Goal: Transaction & Acquisition: Purchase product/service

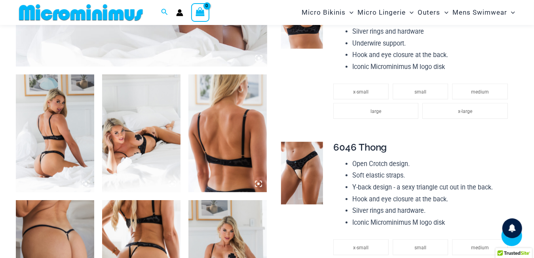
scroll to position [428, 0]
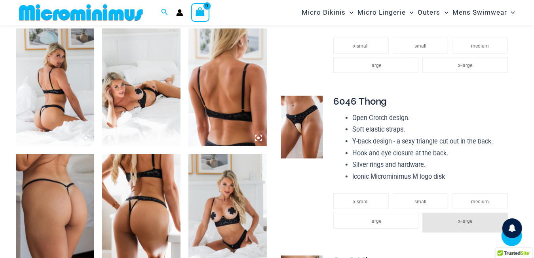
click at [55, 84] on img at bounding box center [55, 87] width 78 height 118
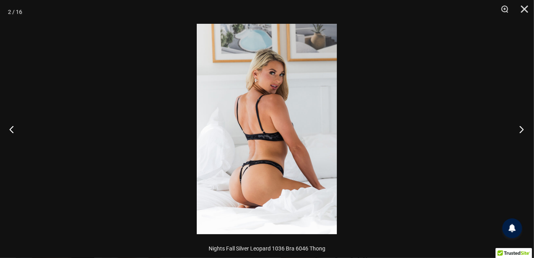
click at [519, 129] on button "Next" at bounding box center [519, 129] width 30 height 40
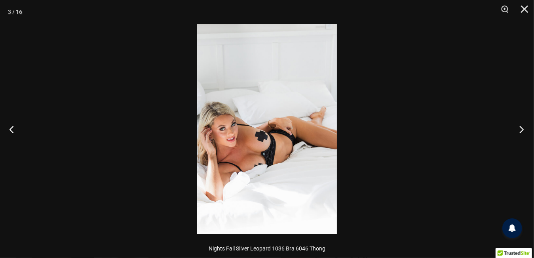
click at [519, 129] on button "Next" at bounding box center [519, 129] width 30 height 40
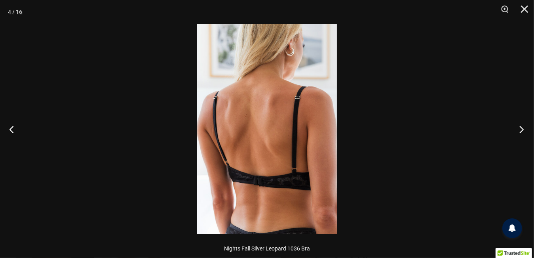
click at [519, 129] on button "Next" at bounding box center [519, 129] width 30 height 40
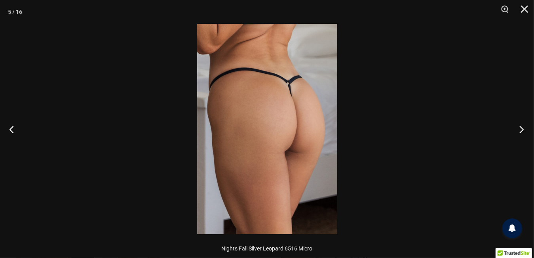
click at [519, 129] on button "Next" at bounding box center [519, 129] width 30 height 40
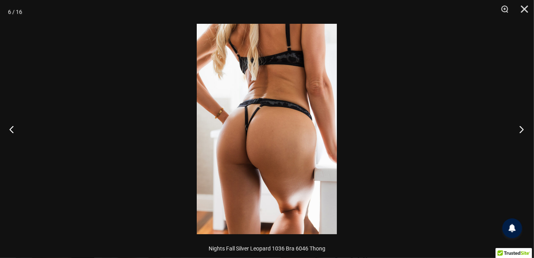
click at [519, 130] on button "Next" at bounding box center [519, 129] width 30 height 40
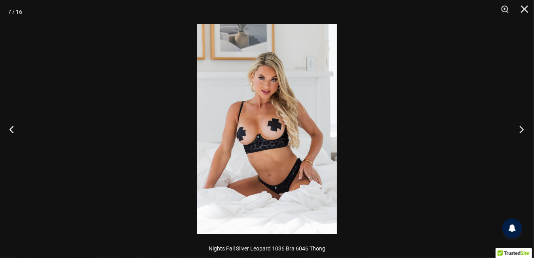
click at [519, 130] on button "Next" at bounding box center [519, 129] width 30 height 40
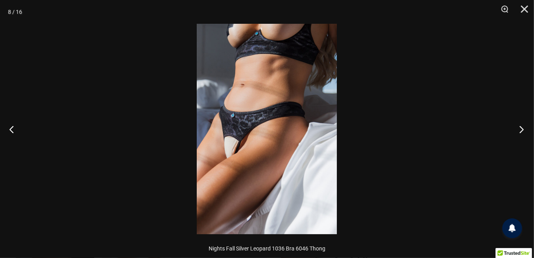
click at [519, 130] on button "Next" at bounding box center [519, 129] width 30 height 40
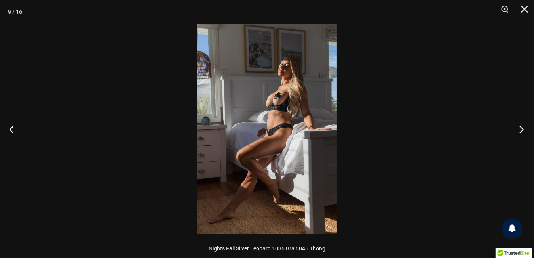
click at [519, 130] on button "Next" at bounding box center [519, 129] width 30 height 40
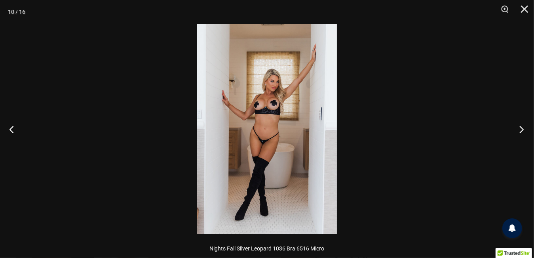
click at [519, 130] on button "Next" at bounding box center [519, 129] width 30 height 40
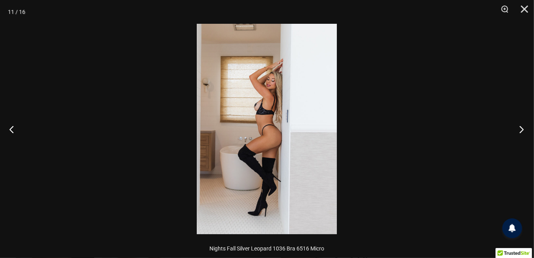
click at [519, 130] on button "Next" at bounding box center [519, 129] width 30 height 40
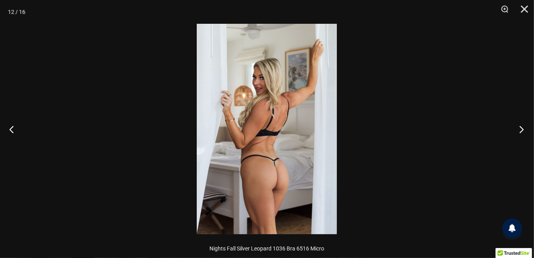
click at [519, 130] on button "Next" at bounding box center [519, 129] width 30 height 40
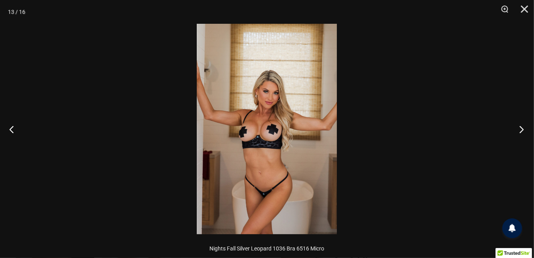
click at [519, 130] on button "Next" at bounding box center [519, 129] width 30 height 40
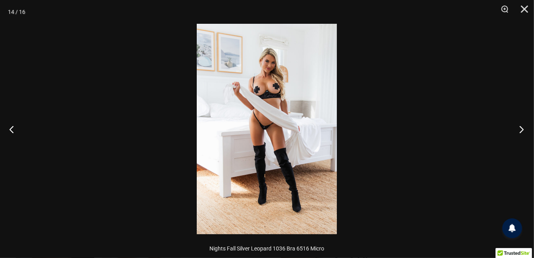
click at [519, 130] on button "Next" at bounding box center [519, 129] width 30 height 40
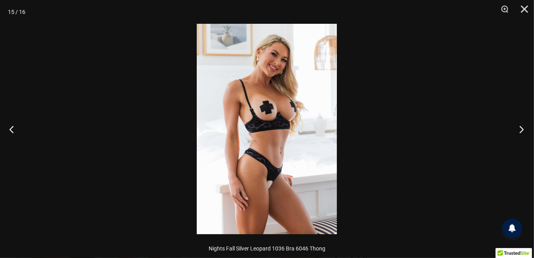
click at [519, 130] on button "Next" at bounding box center [519, 129] width 30 height 40
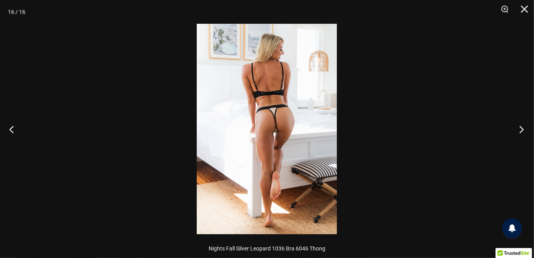
click at [519, 130] on button "Next" at bounding box center [519, 129] width 30 height 40
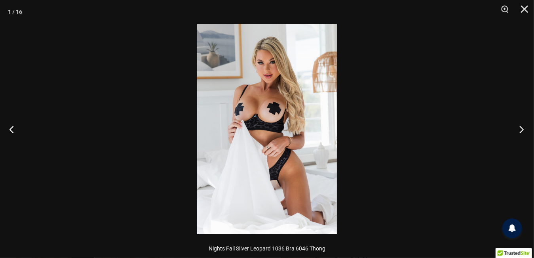
click at [519, 130] on button "Next" at bounding box center [519, 129] width 30 height 40
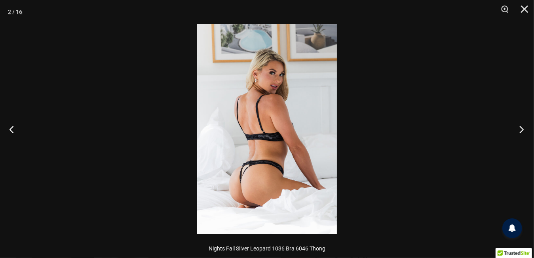
click at [519, 129] on button "Next" at bounding box center [519, 129] width 30 height 40
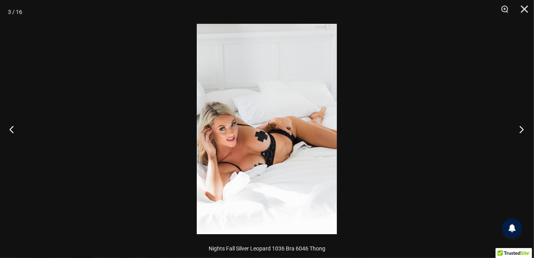
click at [522, 131] on button "Next" at bounding box center [519, 129] width 30 height 40
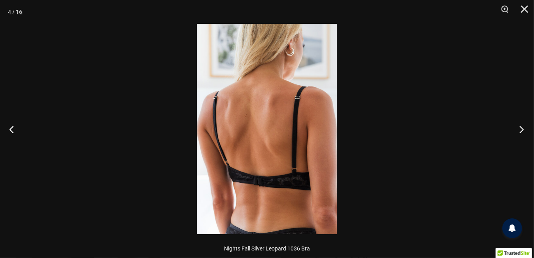
click at [522, 131] on button "Next" at bounding box center [519, 129] width 30 height 40
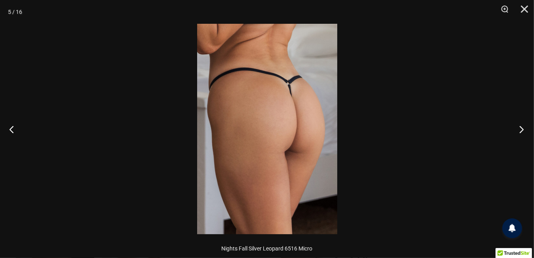
click at [522, 131] on button "Next" at bounding box center [519, 129] width 30 height 40
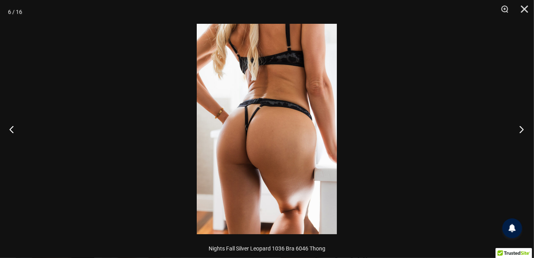
click at [522, 130] on button "Next" at bounding box center [519, 129] width 30 height 40
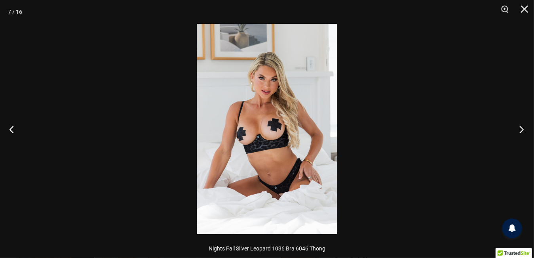
click at [521, 129] on button "Next" at bounding box center [519, 129] width 30 height 40
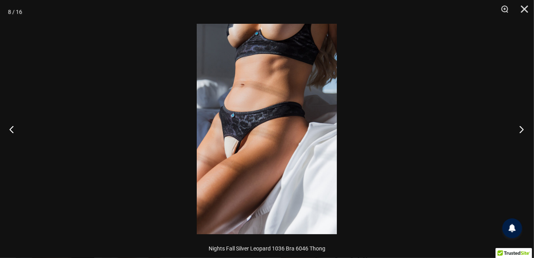
click at [521, 129] on button "Next" at bounding box center [519, 129] width 30 height 40
